Goal: Task Accomplishment & Management: Manage account settings

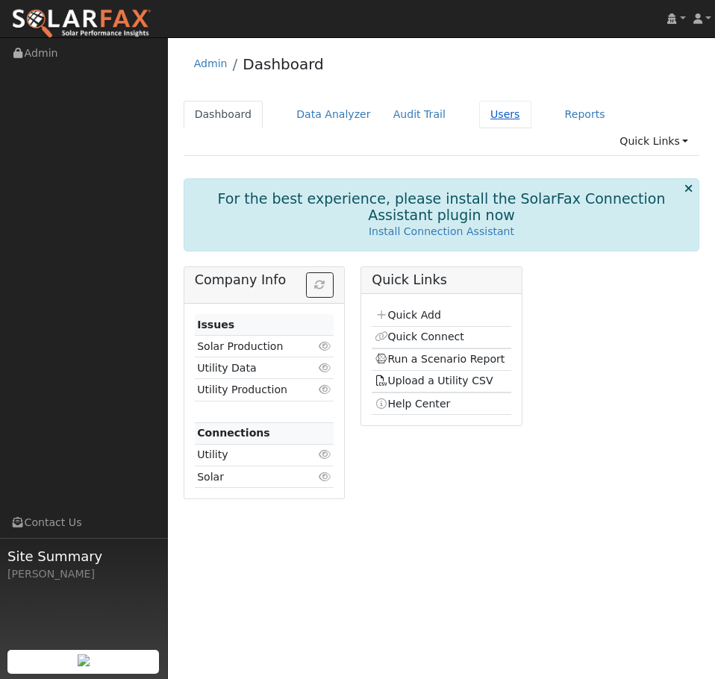
click at [483, 111] on link "Users" at bounding box center [505, 115] width 52 height 28
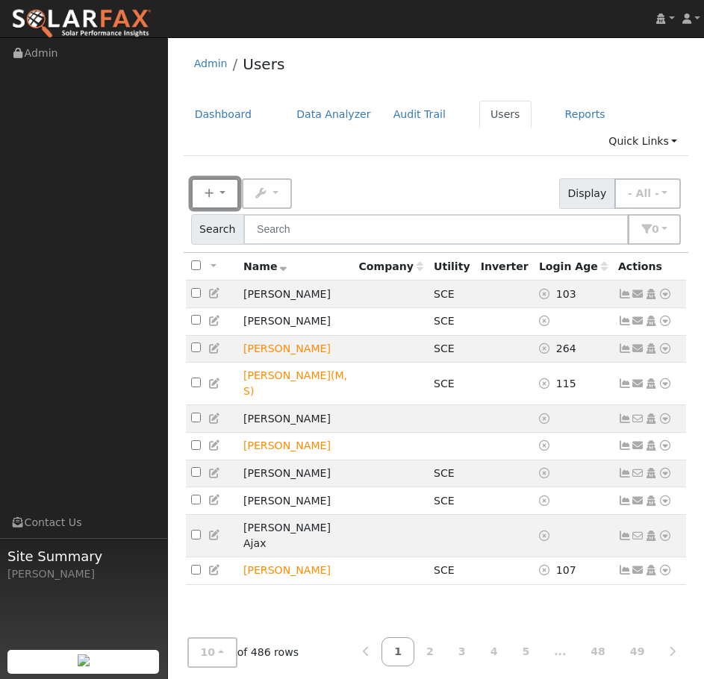
click at [223, 178] on button "New" at bounding box center [215, 193] width 48 height 31
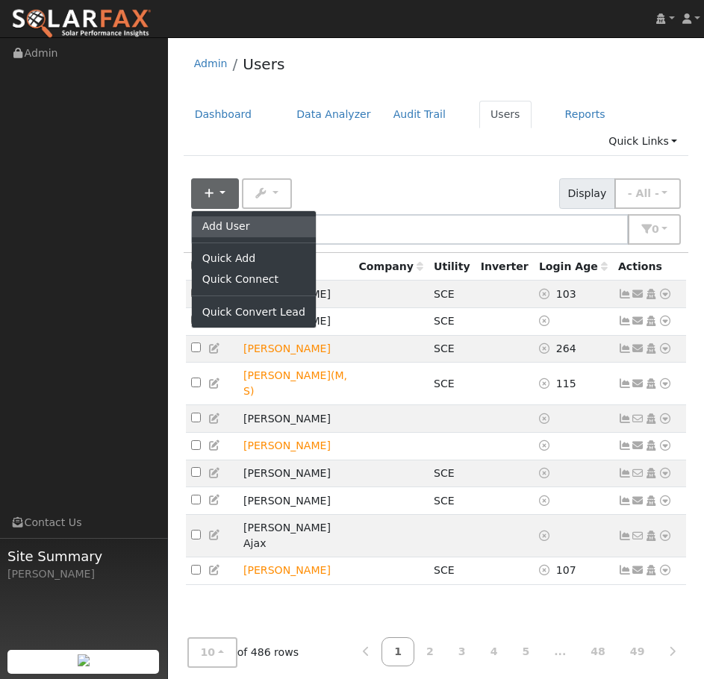
click at [242, 216] on link "Add User" at bounding box center [254, 226] width 124 height 21
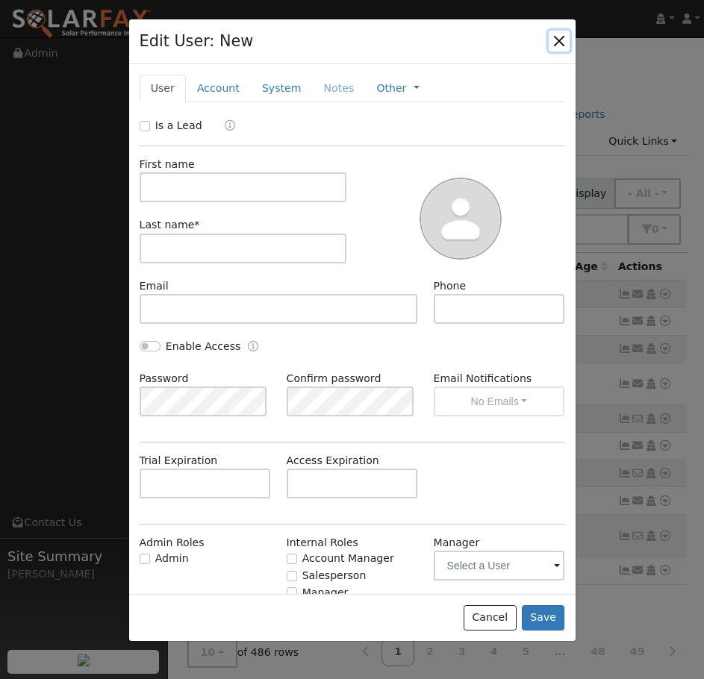
click at [558, 45] on button "button" at bounding box center [559, 41] width 21 height 21
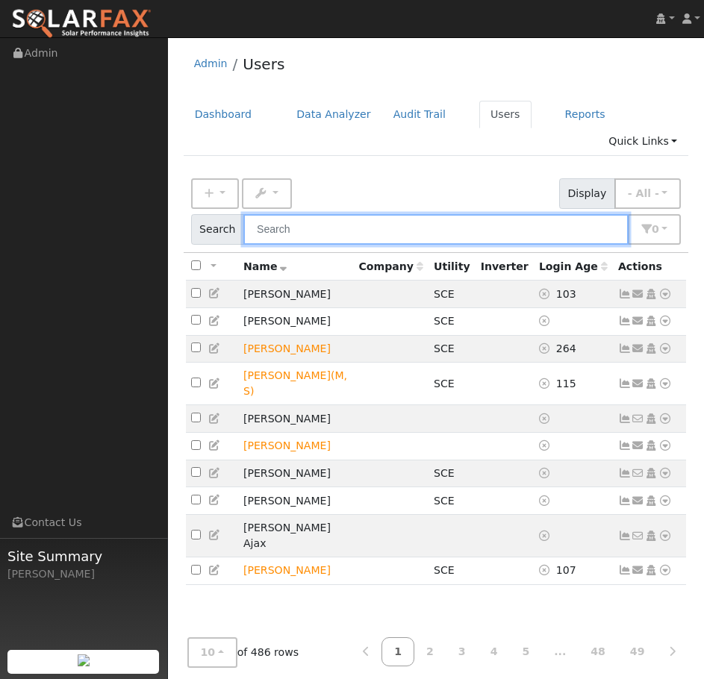
click at [500, 214] on input "text" at bounding box center [435, 229] width 385 height 31
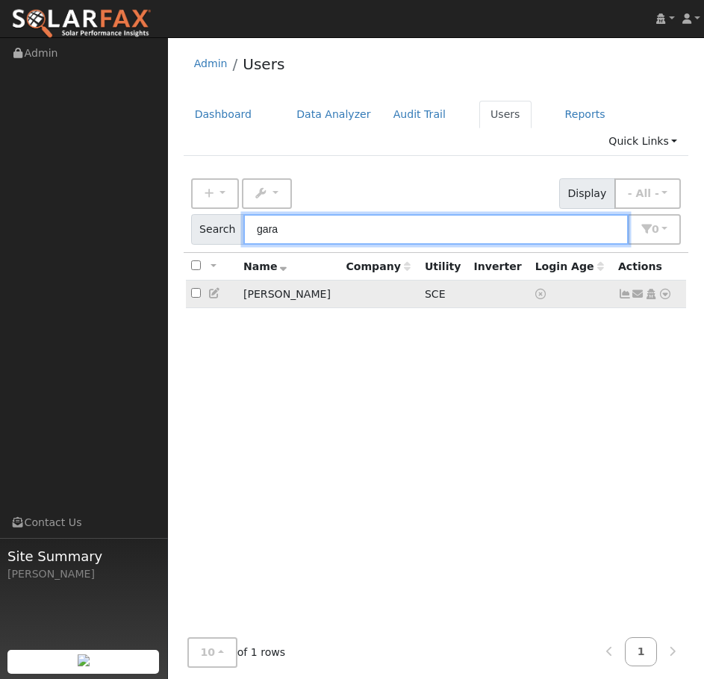
type input "gara"
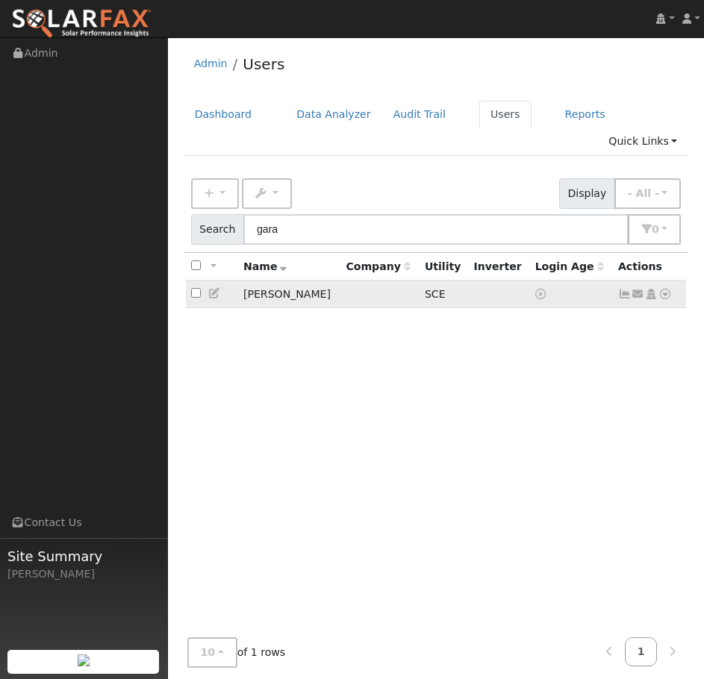
click at [622, 289] on icon at bounding box center [624, 294] width 13 height 10
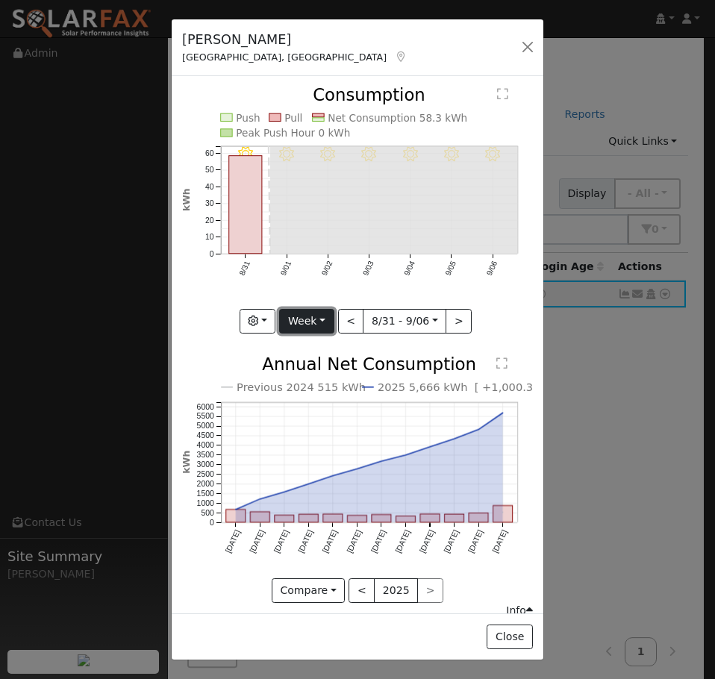
click at [308, 309] on button "Week" at bounding box center [306, 321] width 54 height 25
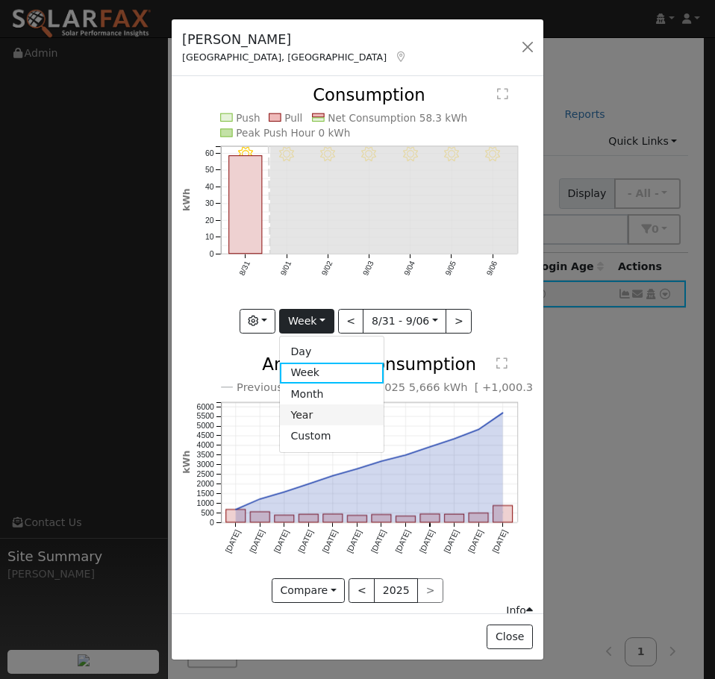
click at [315, 405] on link "Year" at bounding box center [332, 415] width 104 height 21
type input "2024-09-01"
